Goal: Navigation & Orientation: Find specific page/section

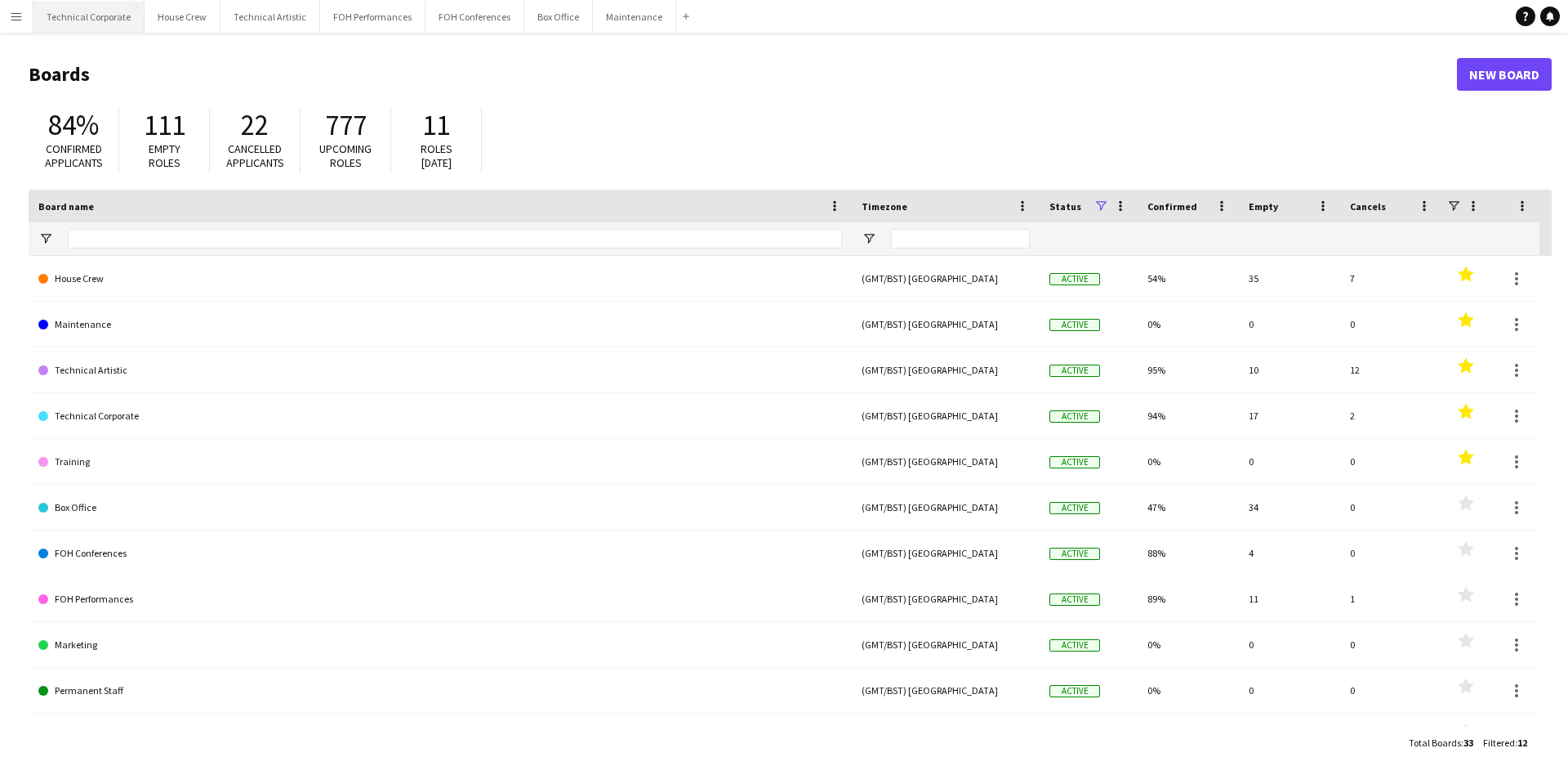
click at [84, 29] on button "Technical Corporate Close" at bounding box center [89, 17] width 111 height 32
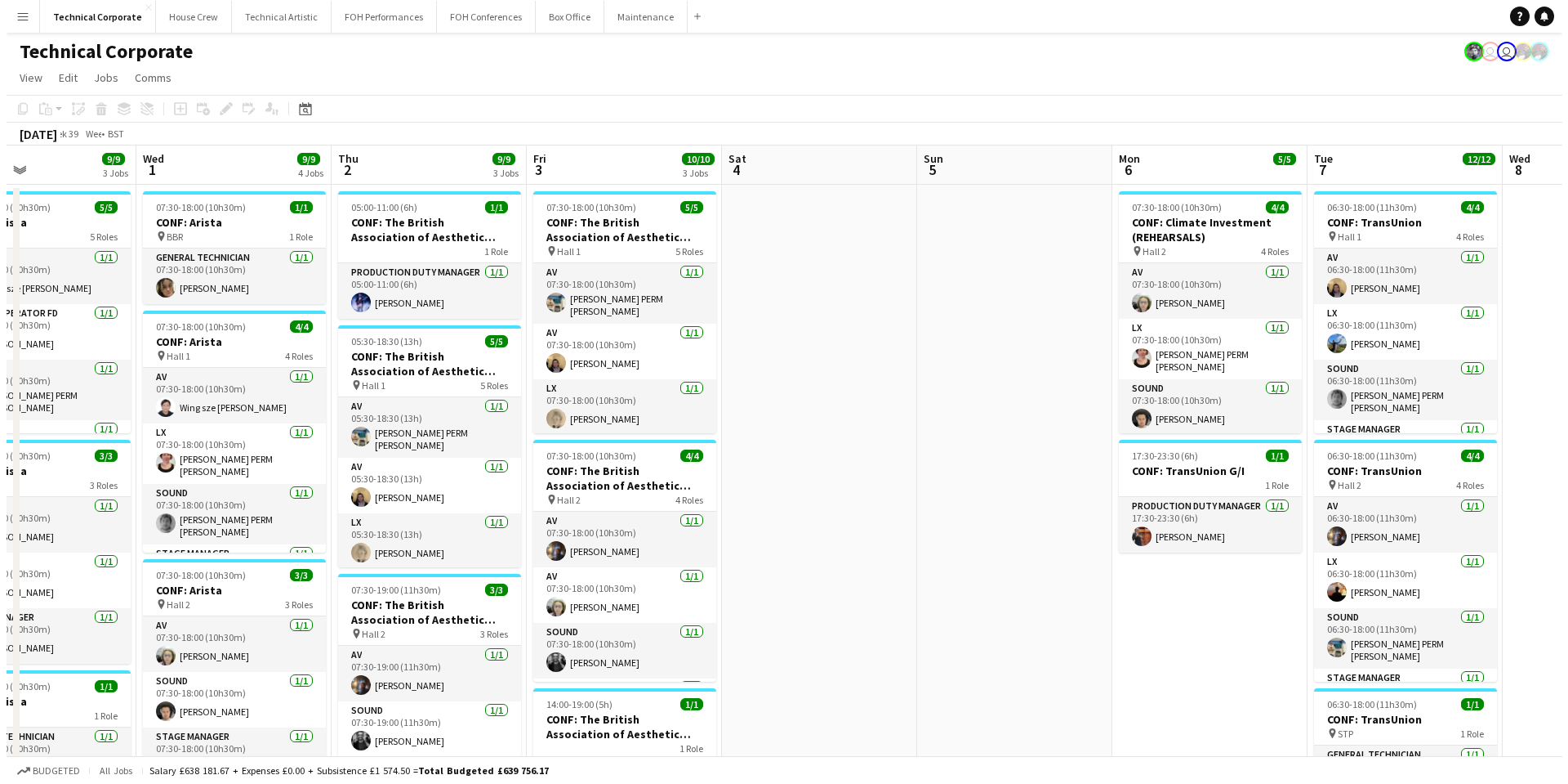
scroll to position [0, 469]
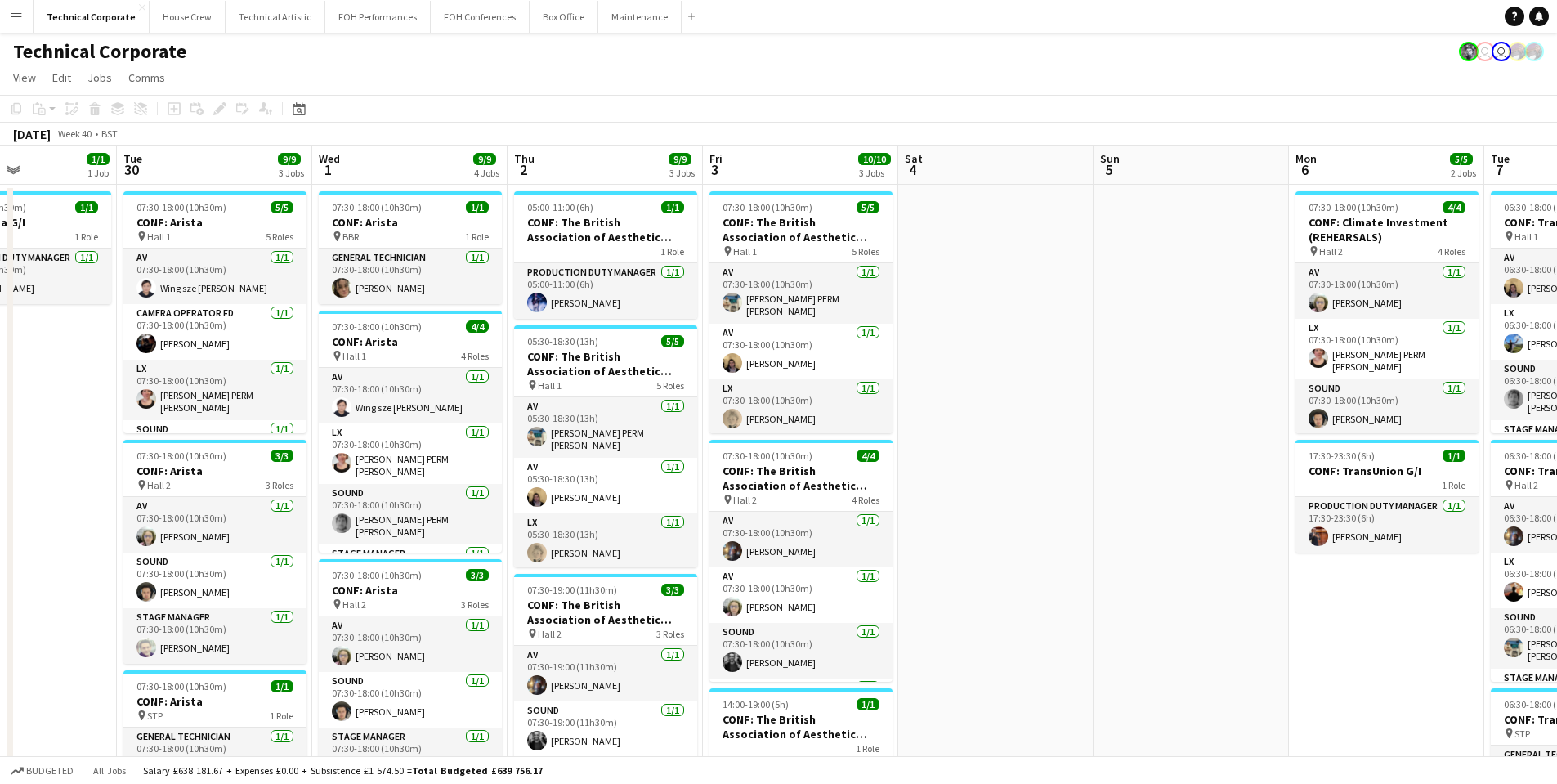
drag, startPoint x: 467, startPoint y: 518, endPoint x: 63, endPoint y: 516, distance: 404.0
click at [63, 516] on app-calendar-viewport "Sat 27 Sun 28 Mon 29 1/1 1 Job Tue 30 9/9 3 Jobs Wed 1 9/9 4 Jobs Thu 2 9/9 3 J…" at bounding box center [778, 679] width 1557 height 1066
click at [184, 25] on button "House Crew Close" at bounding box center [187, 17] width 76 height 32
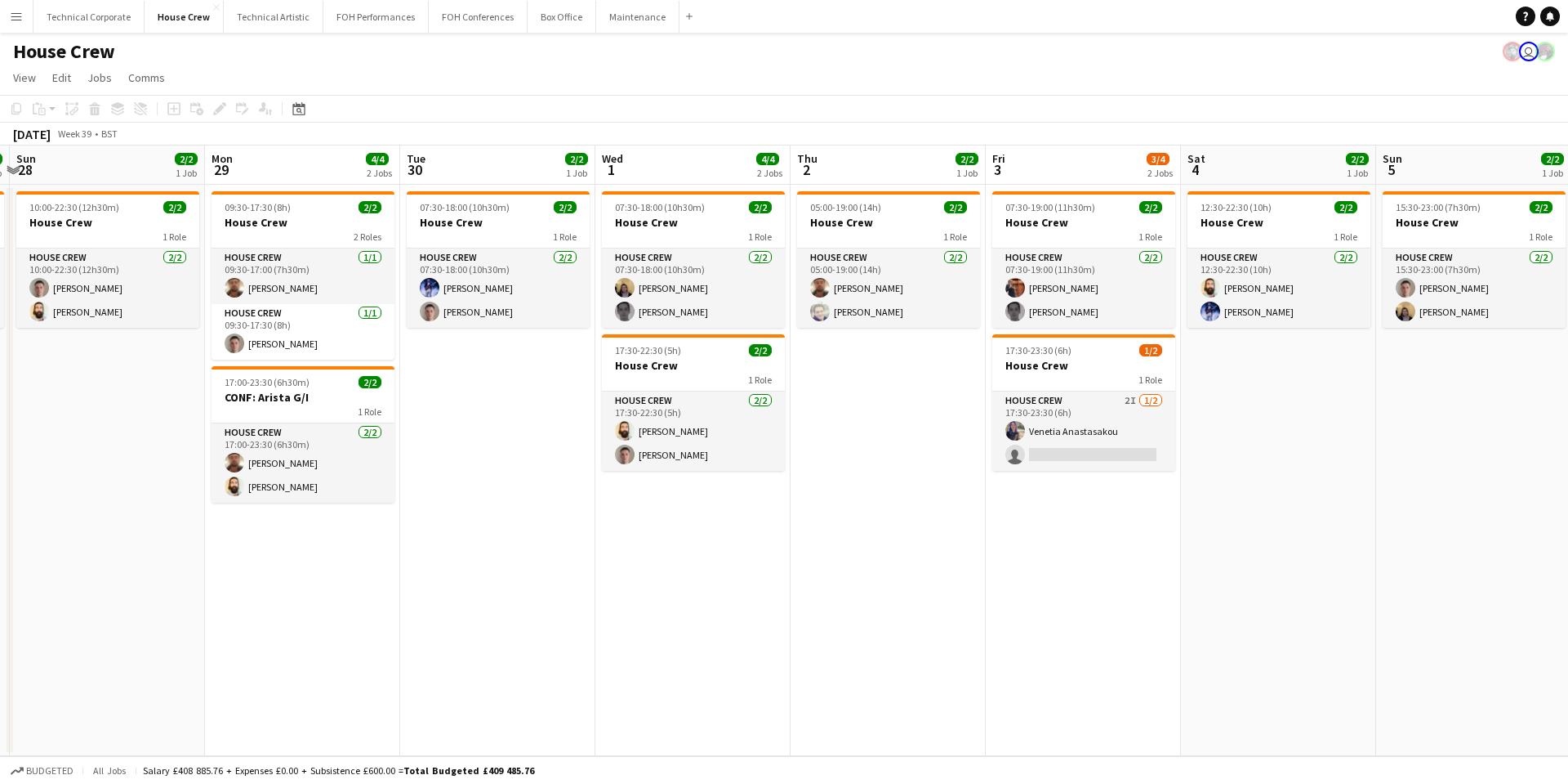
scroll to position [0, 576]
drag, startPoint x: 1455, startPoint y: 516, endPoint x: 879, endPoint y: 497, distance: 576.3
click at [879, 497] on app-calendar-viewport "Thu 25 4/4 2 Jobs Fri 26 2/2 1 Job Sat 27 2/2 1 Job Sun 28 2/2 1 Job Mon 29 4/4…" at bounding box center [784, 451] width 1568 height 610
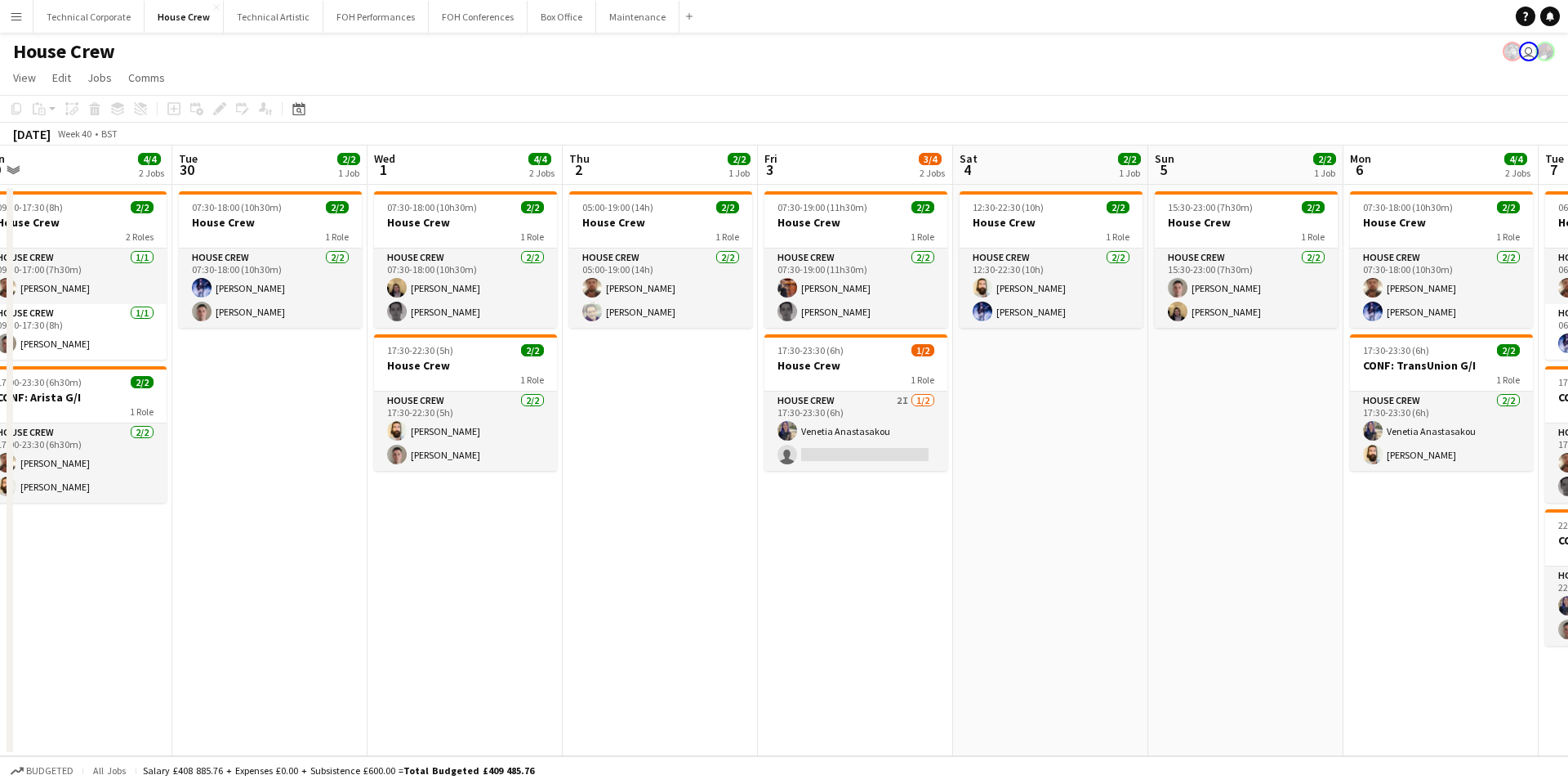
drag, startPoint x: 867, startPoint y: 460, endPoint x: 631, endPoint y: 474, distance: 236.4
click at [631, 474] on app-calendar-viewport "Fri 26 2/2 1 Job Sat 27 2/2 1 Job Sun 28 2/2 1 Job Mon 29 4/4 2 Jobs Tue 30 2/2…" at bounding box center [784, 451] width 1568 height 610
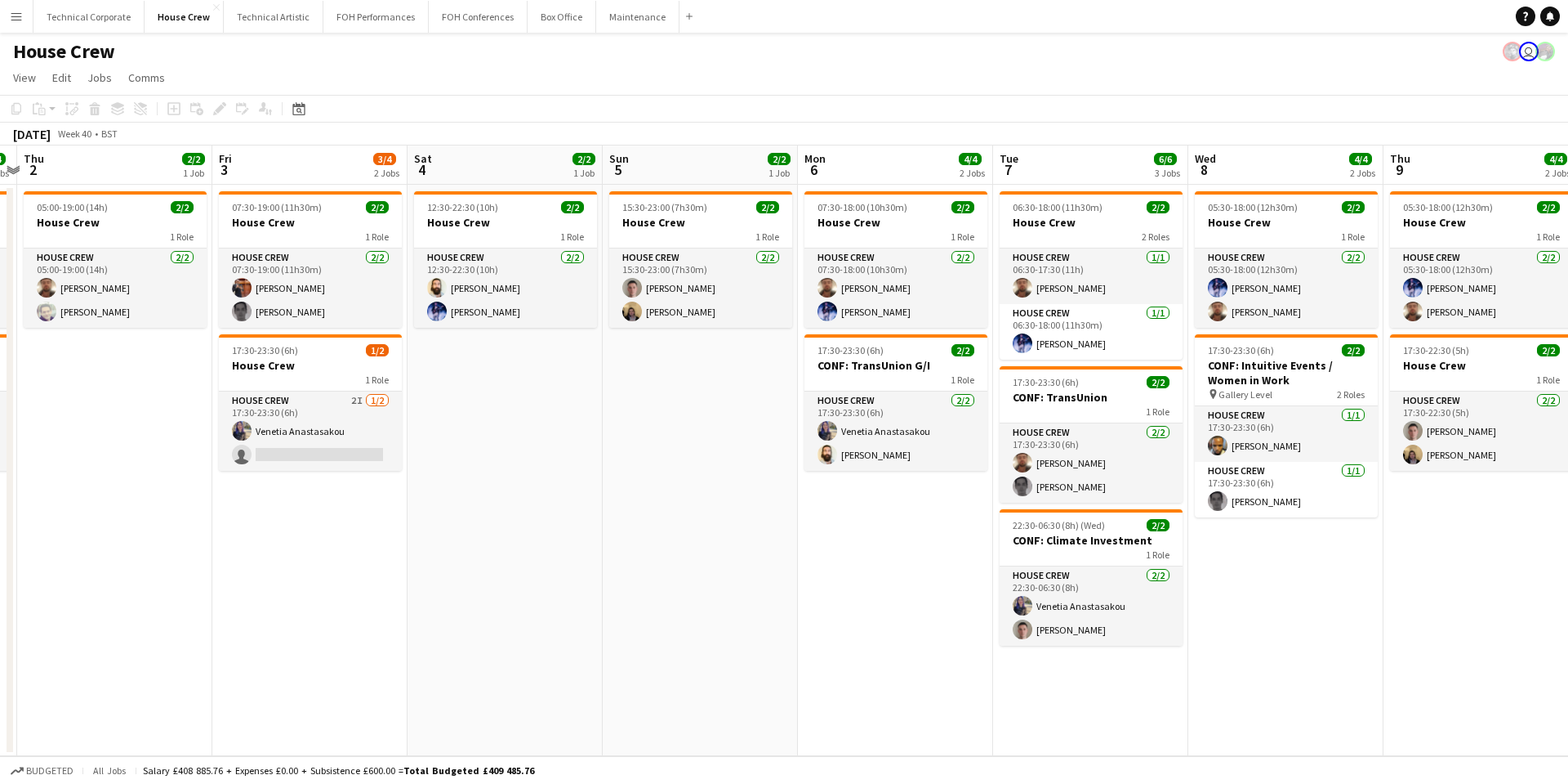
drag, startPoint x: 610, startPoint y: 552, endPoint x: 61, endPoint y: 568, distance: 549.2
click at [61, 568] on app-calendar-viewport "Mon 29 4/4 2 Jobs Tue 30 2/2 1 Job Wed 1 4/4 2 Jobs Thu 2 2/2 1 Job Fri 3 3/4 2…" at bounding box center [784, 451] width 1568 height 610
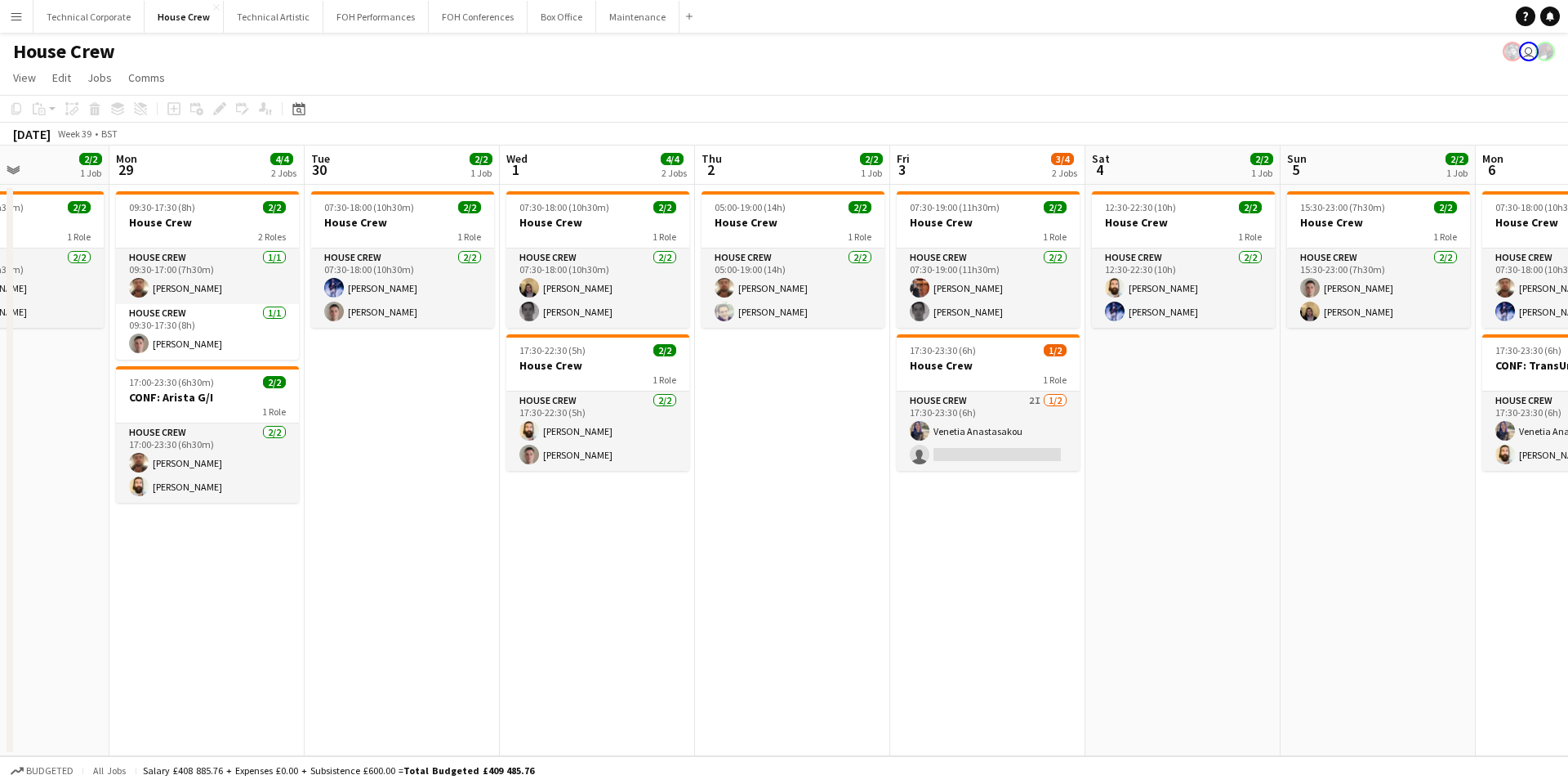
drag, startPoint x: 145, startPoint y: 566, endPoint x: 749, endPoint y: 540, distance: 604.6
click at [749, 540] on app-calendar-viewport "Fri 26 2/2 1 Job Sat 27 2/2 1 Job Sun 28 2/2 1 Job Mon 29 4/4 2 Jobs Tue 30 2/2…" at bounding box center [784, 451] width 1568 height 610
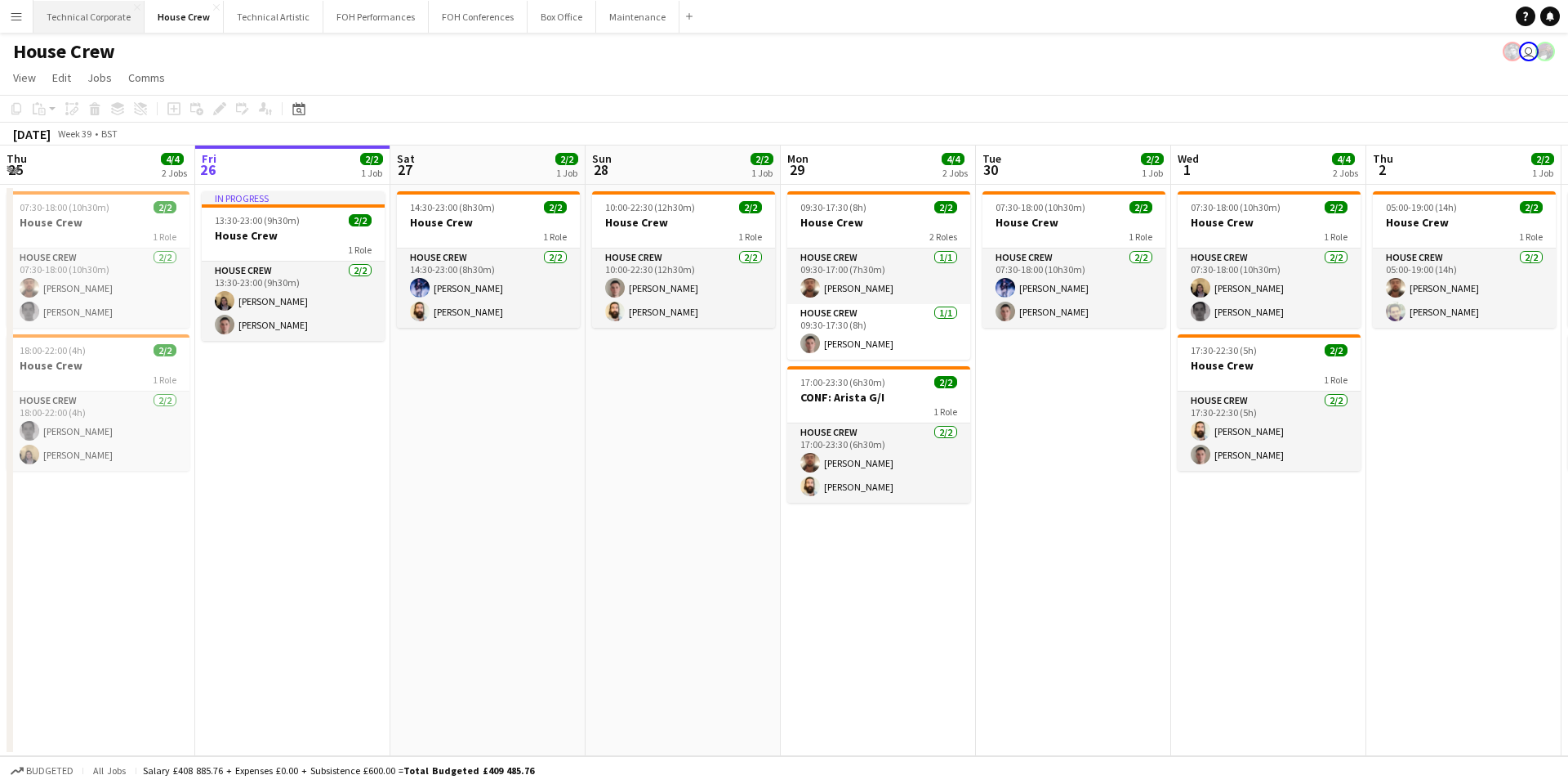
click at [73, 24] on button "Technical Corporate Close" at bounding box center [89, 17] width 111 height 32
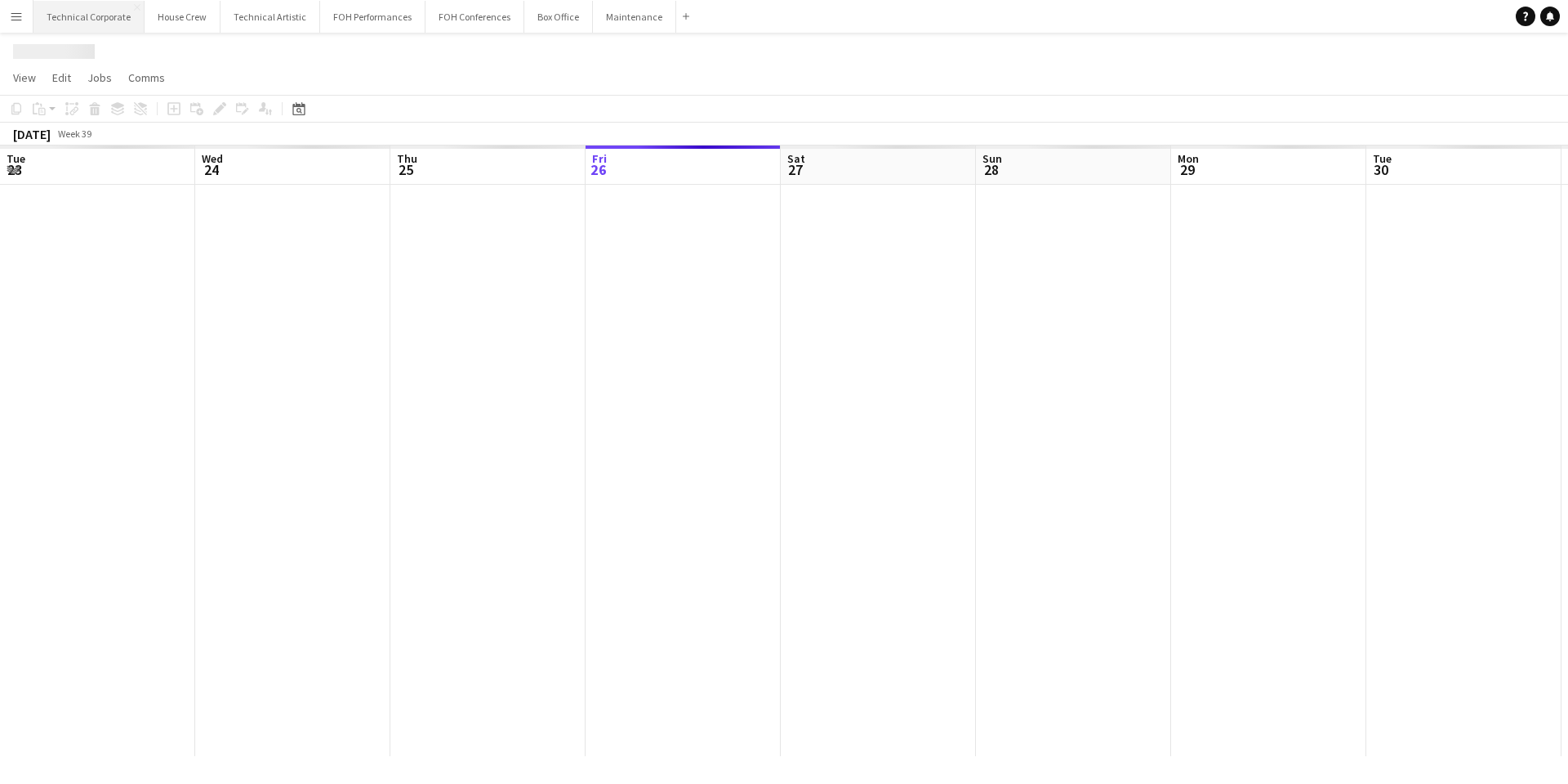
scroll to position [0, 391]
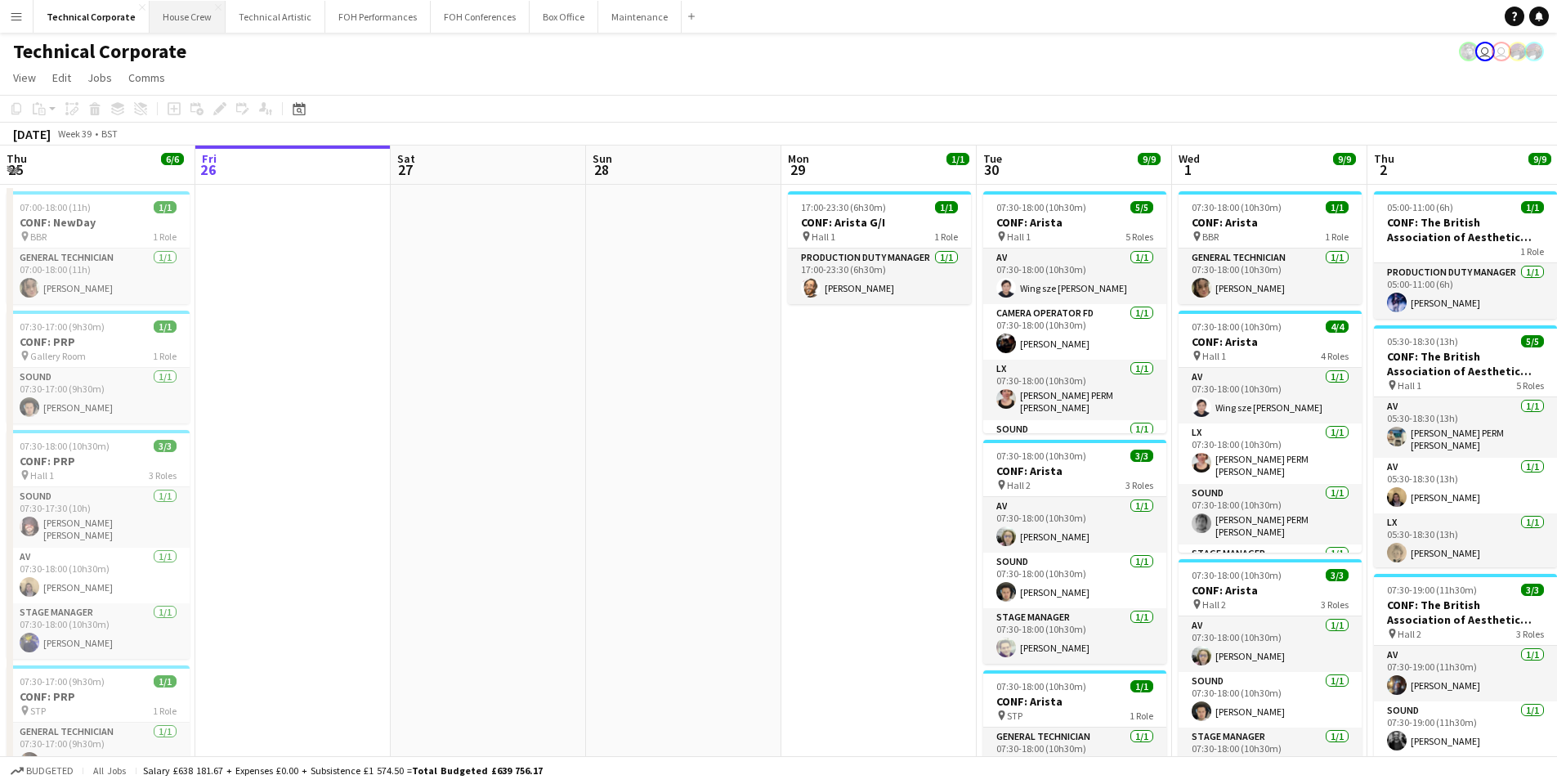
click at [161, 25] on button "House Crew Close" at bounding box center [187, 17] width 76 height 32
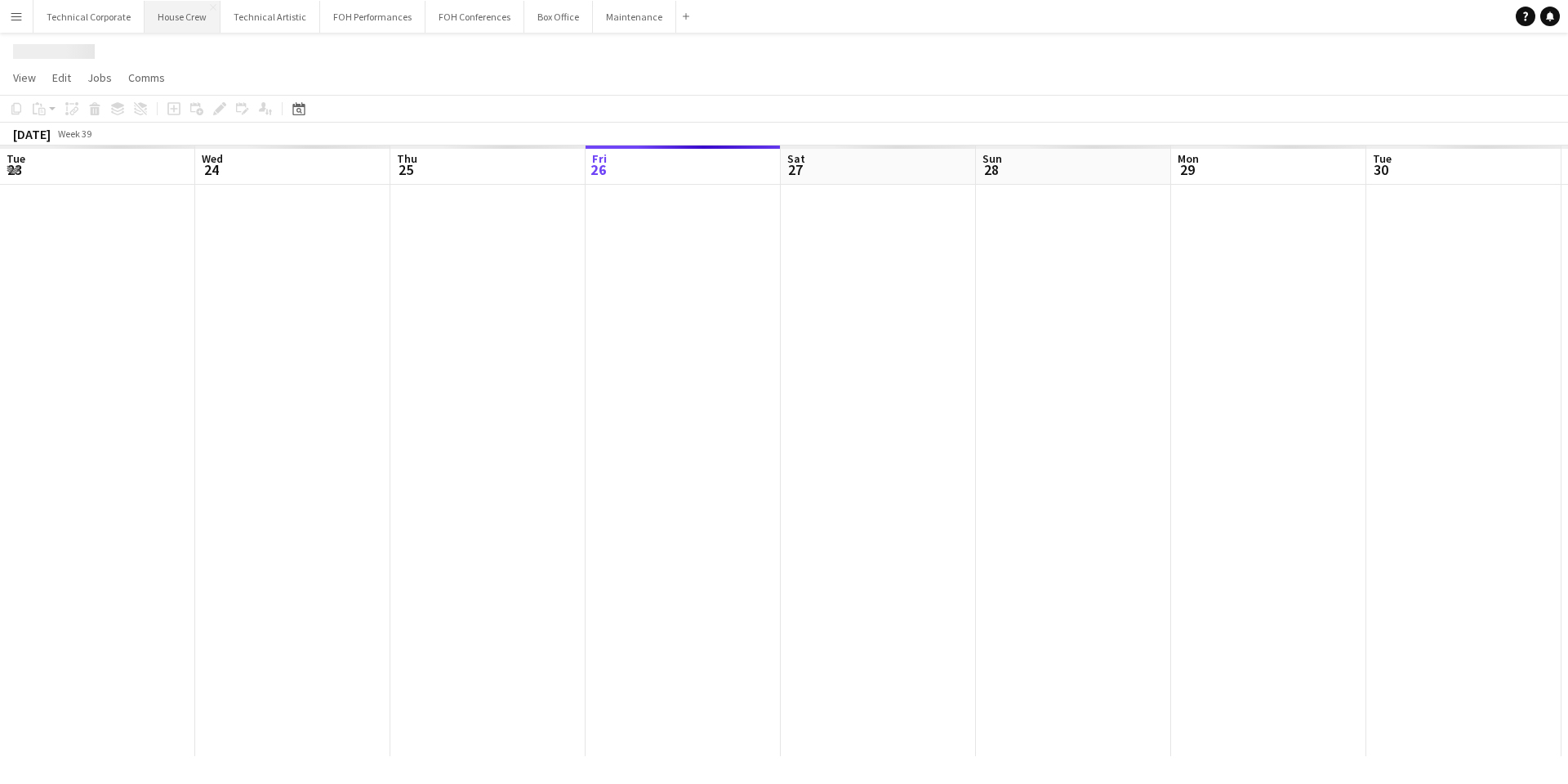
scroll to position [0, 391]
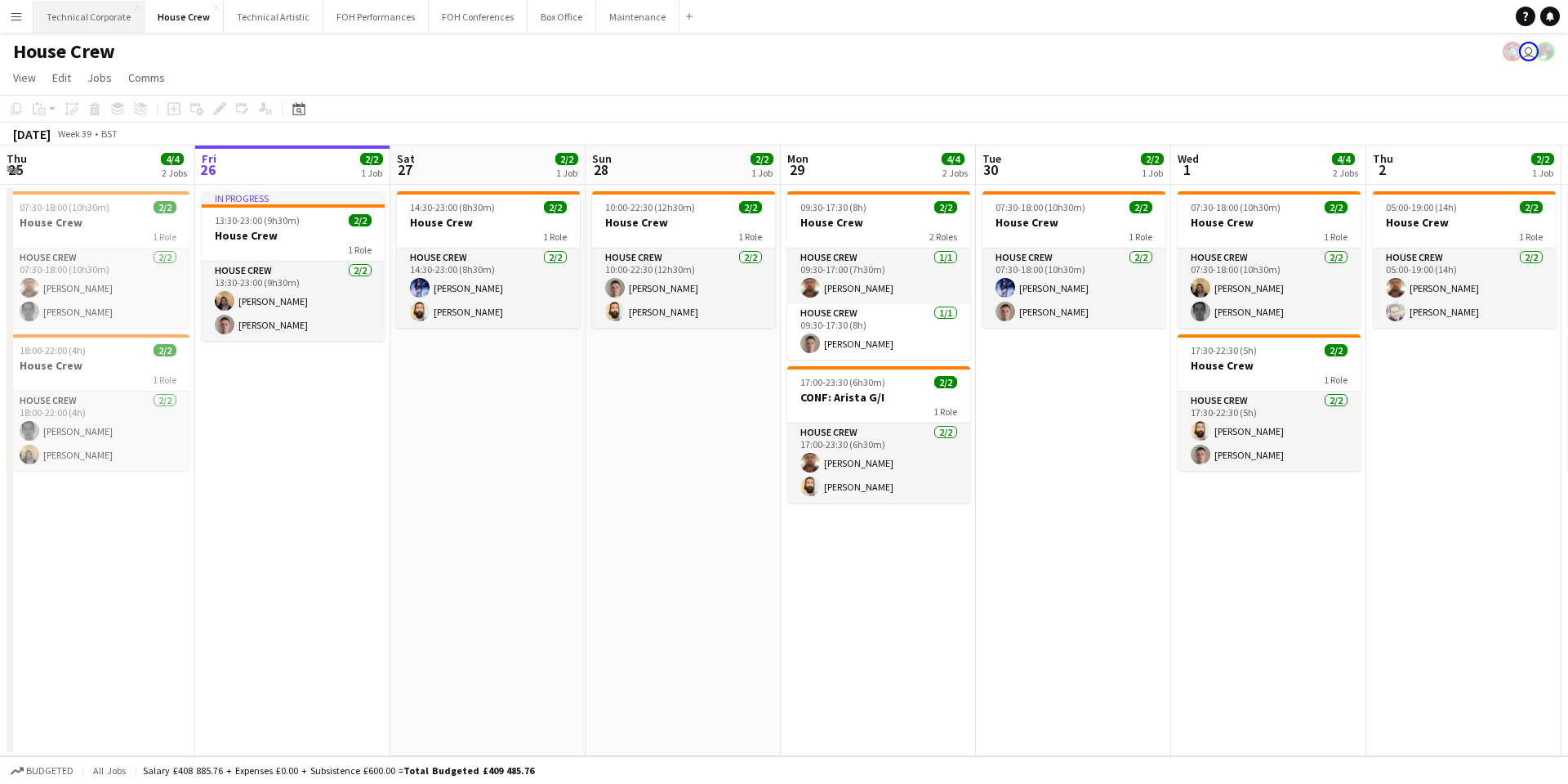
click at [92, 19] on button "Technical Corporate Close" at bounding box center [89, 17] width 111 height 32
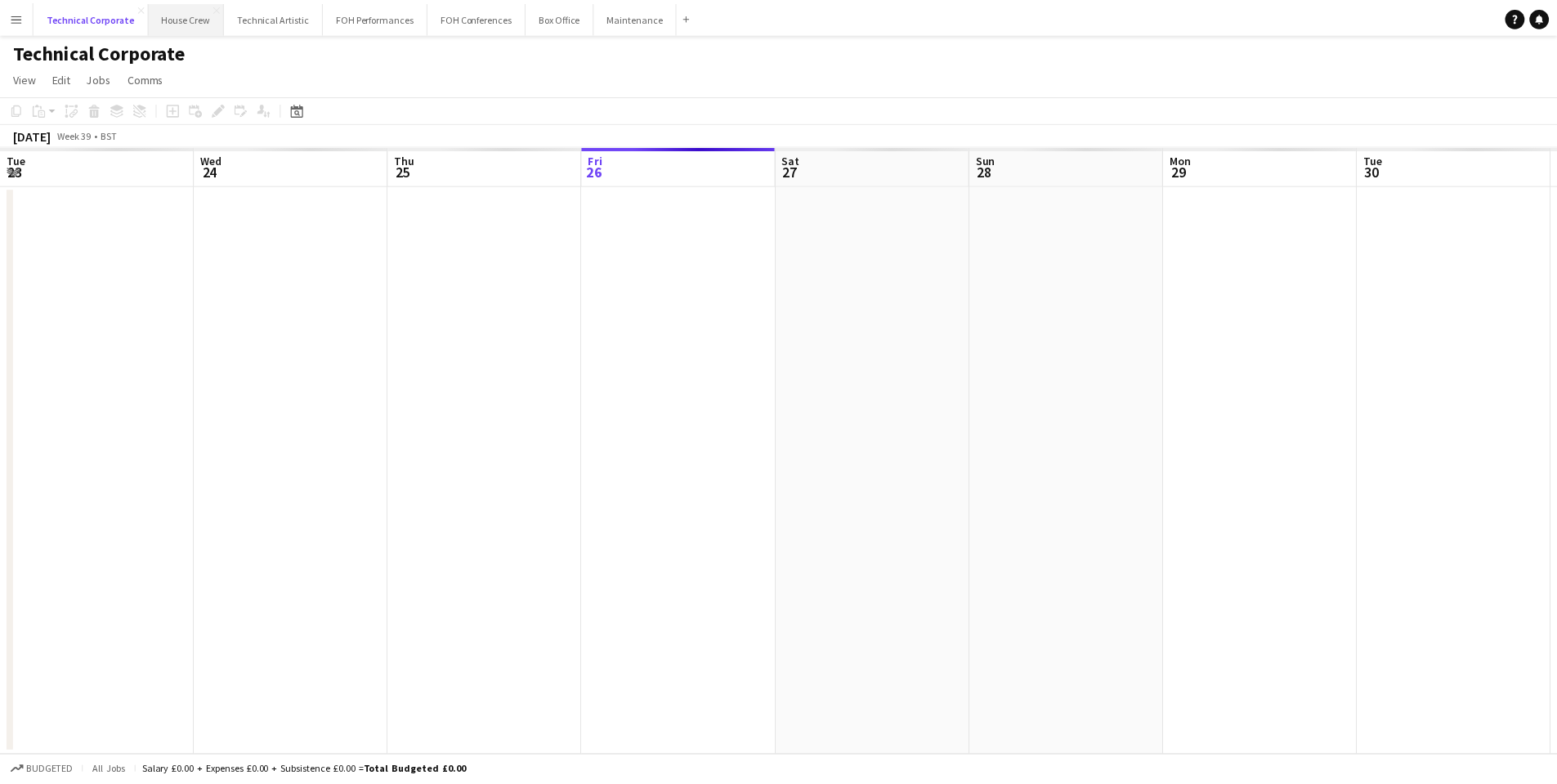
scroll to position [0, 391]
